Goal: Transaction & Acquisition: Purchase product/service

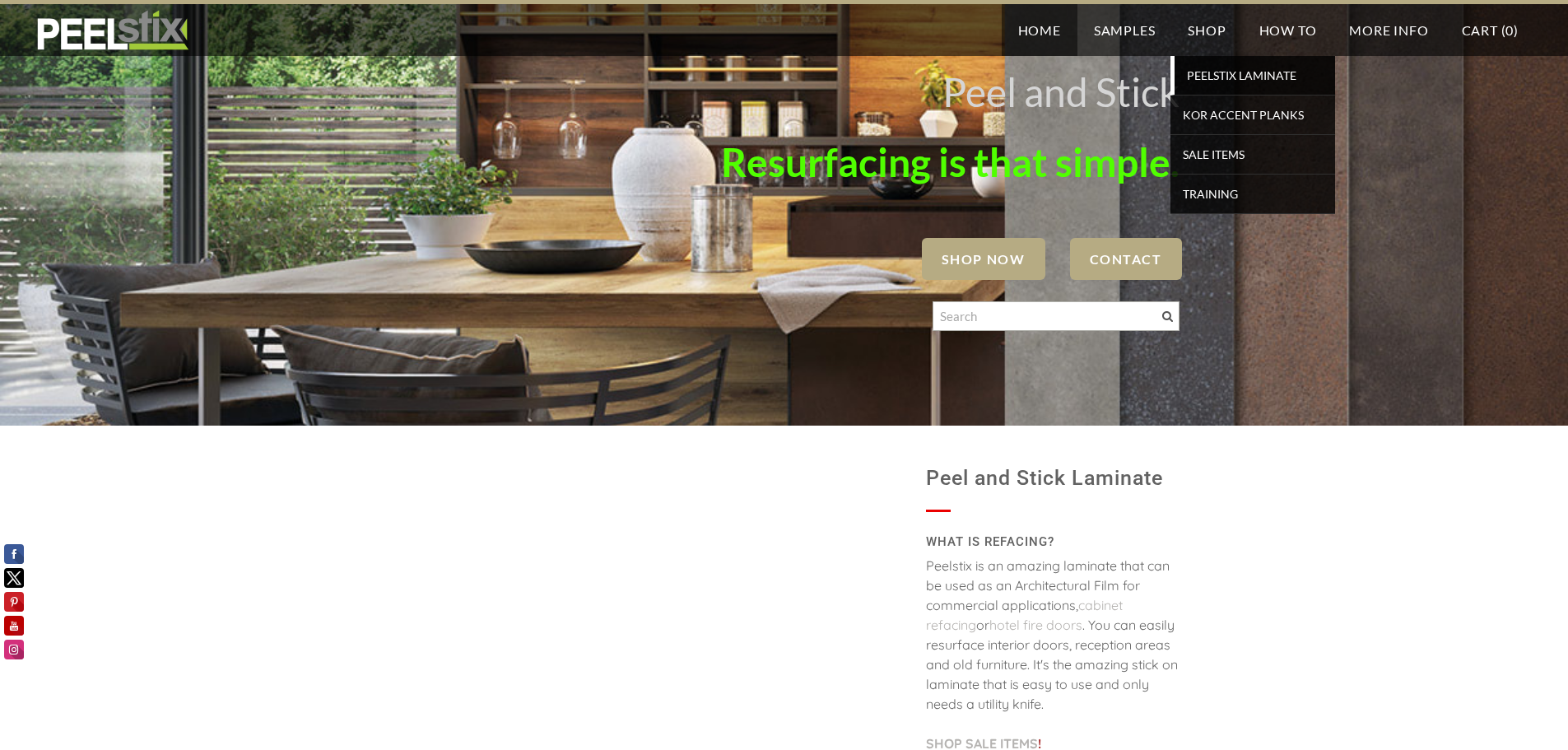
click at [1212, 81] on span "PEELSTIX Laminate" at bounding box center [1254, 76] width 152 height 22
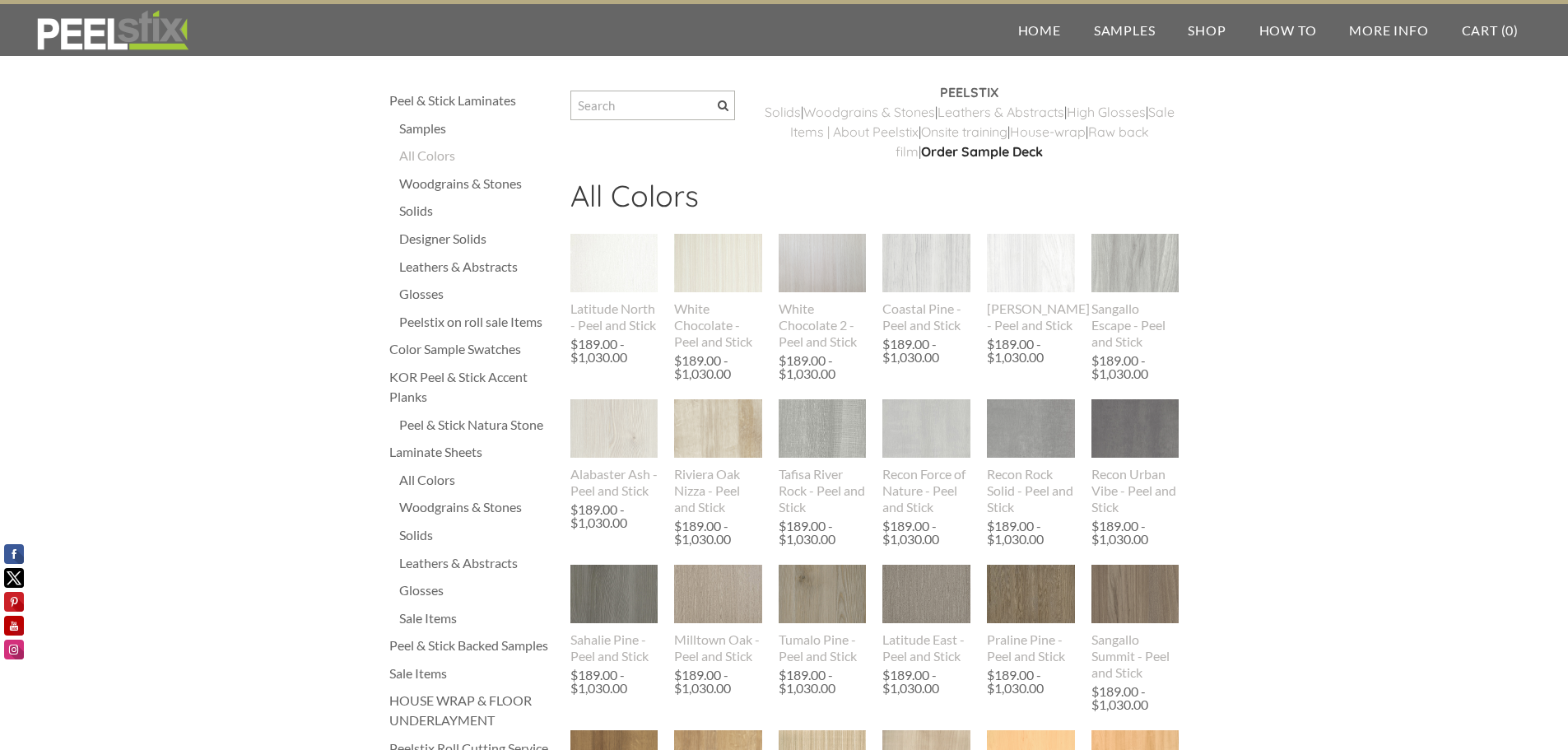
click at [426, 211] on div "Solids" at bounding box center [476, 210] width 155 height 20
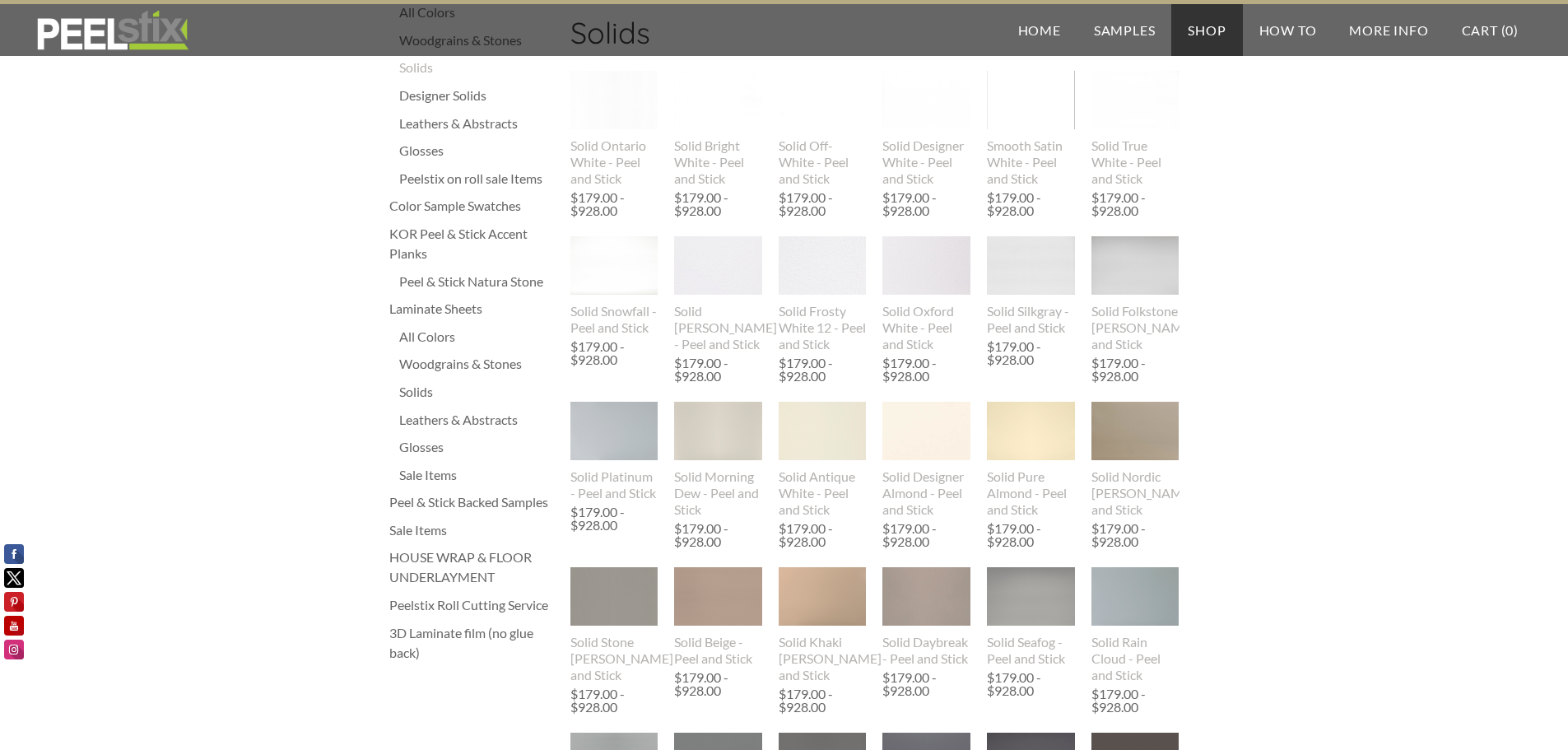
scroll to position [165, 0]
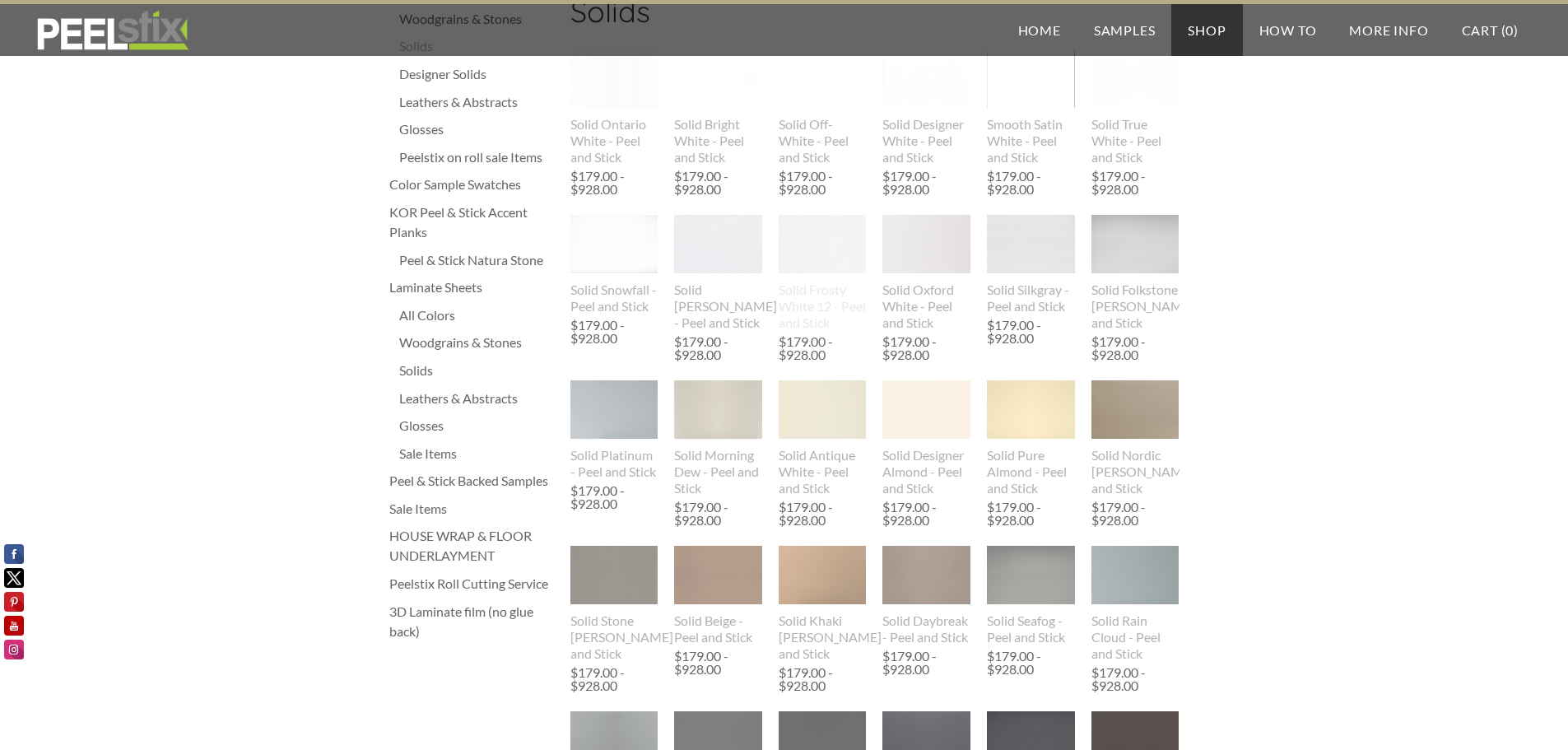
click at [814, 267] on img at bounding box center [822, 243] width 88 height 59
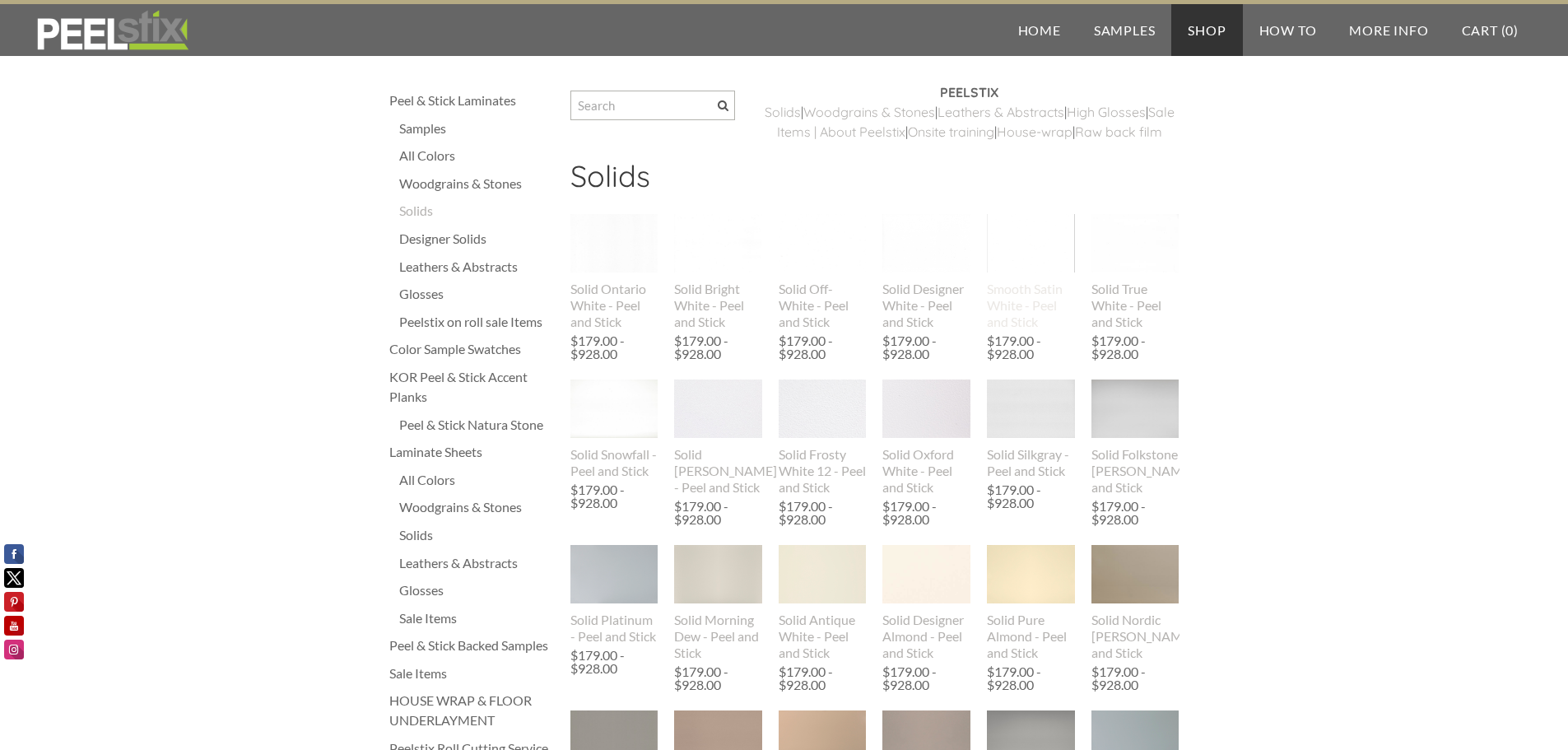
click at [1019, 268] on img at bounding box center [1030, 243] width 88 height 114
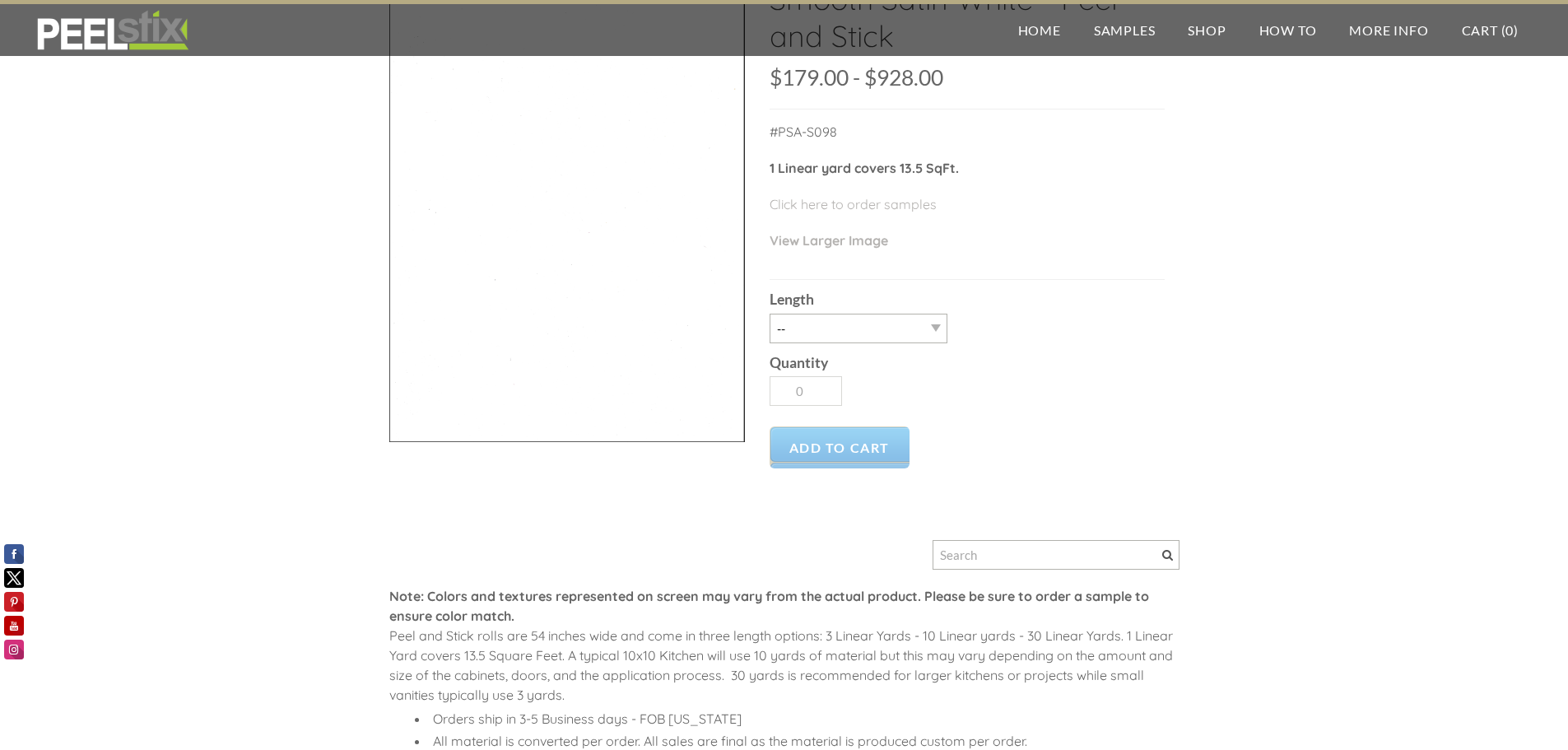
scroll to position [165, 0]
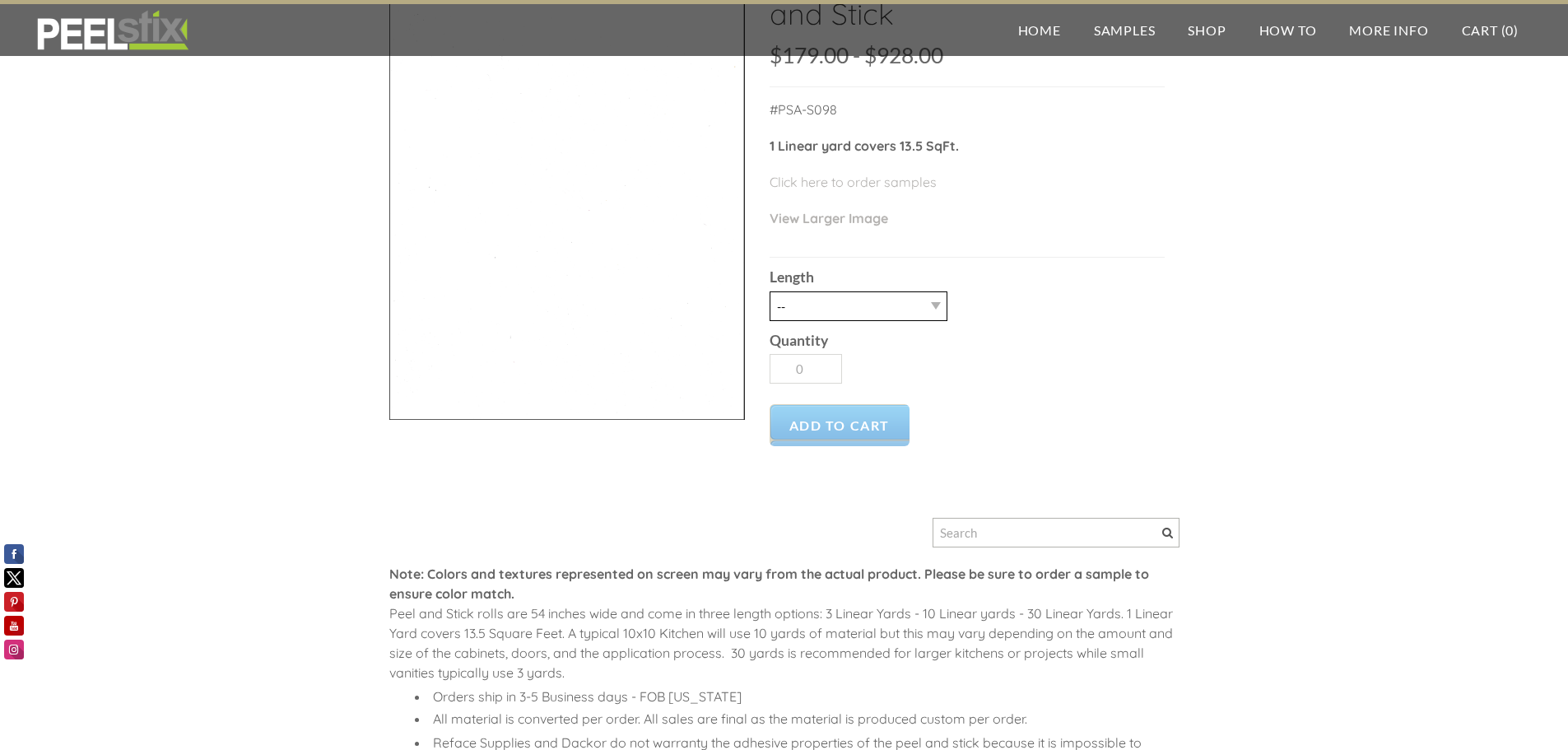
click at [941, 306] on select "-- 3LY 10LY 15LY 30LY" at bounding box center [858, 307] width 178 height 30
select select "3LY"
click at [769, 292] on select "-- 3LY 10LY 15LY 30LY" at bounding box center [858, 307] width 178 height 30
type input "1"
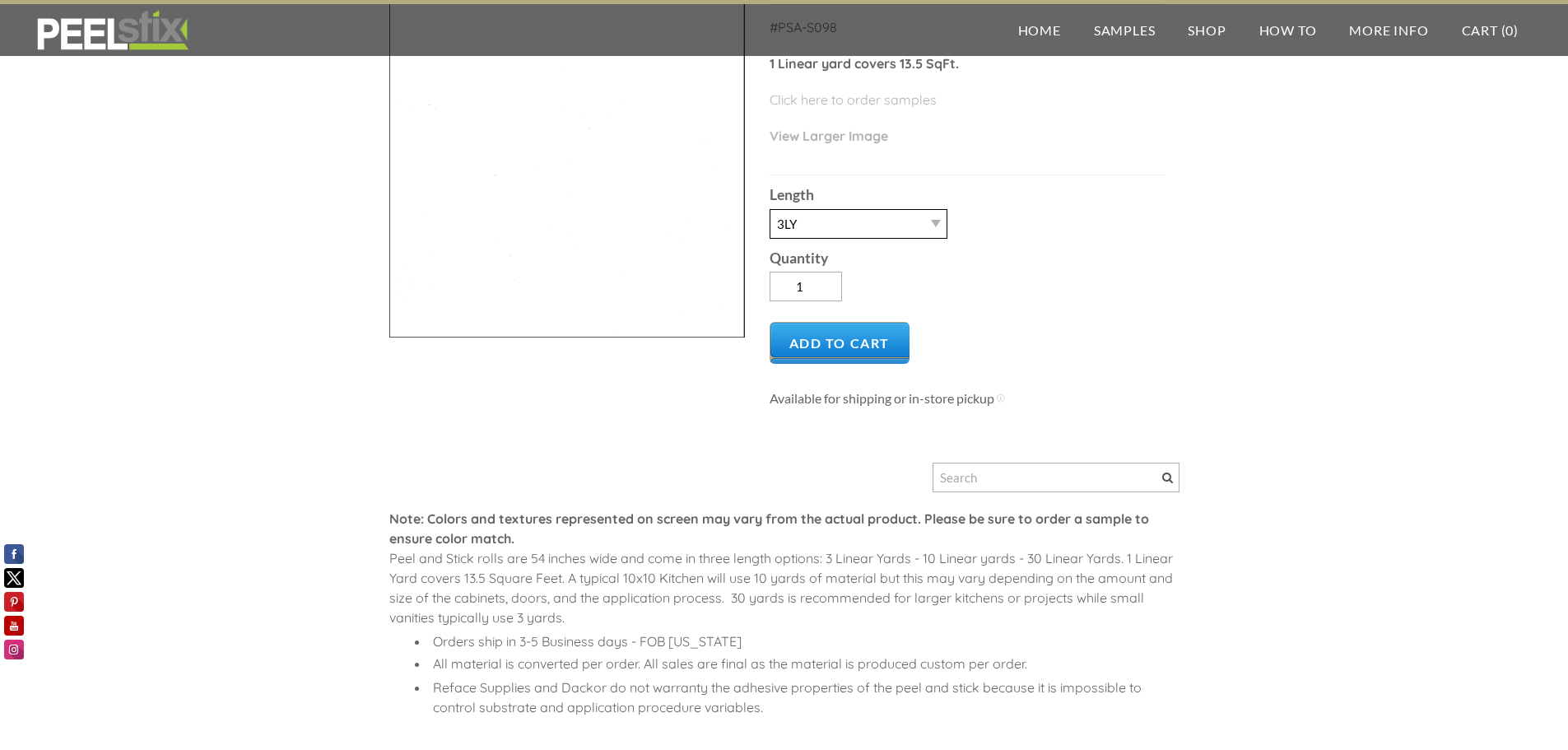
scroll to position [0, 0]
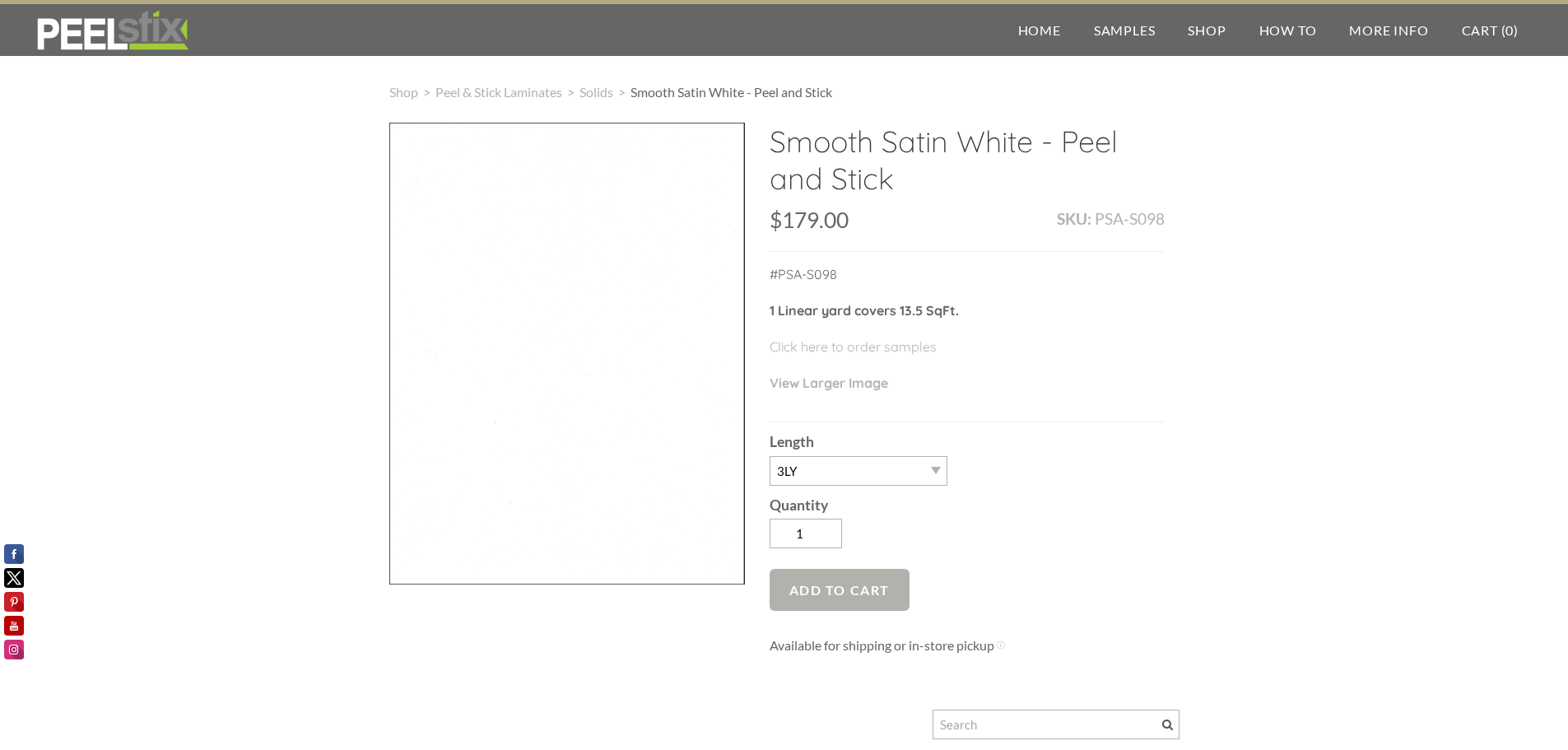
click at [841, 598] on span "Add to Cart" at bounding box center [839, 590] width 141 height 42
